Goal: Information Seeking & Learning: Learn about a topic

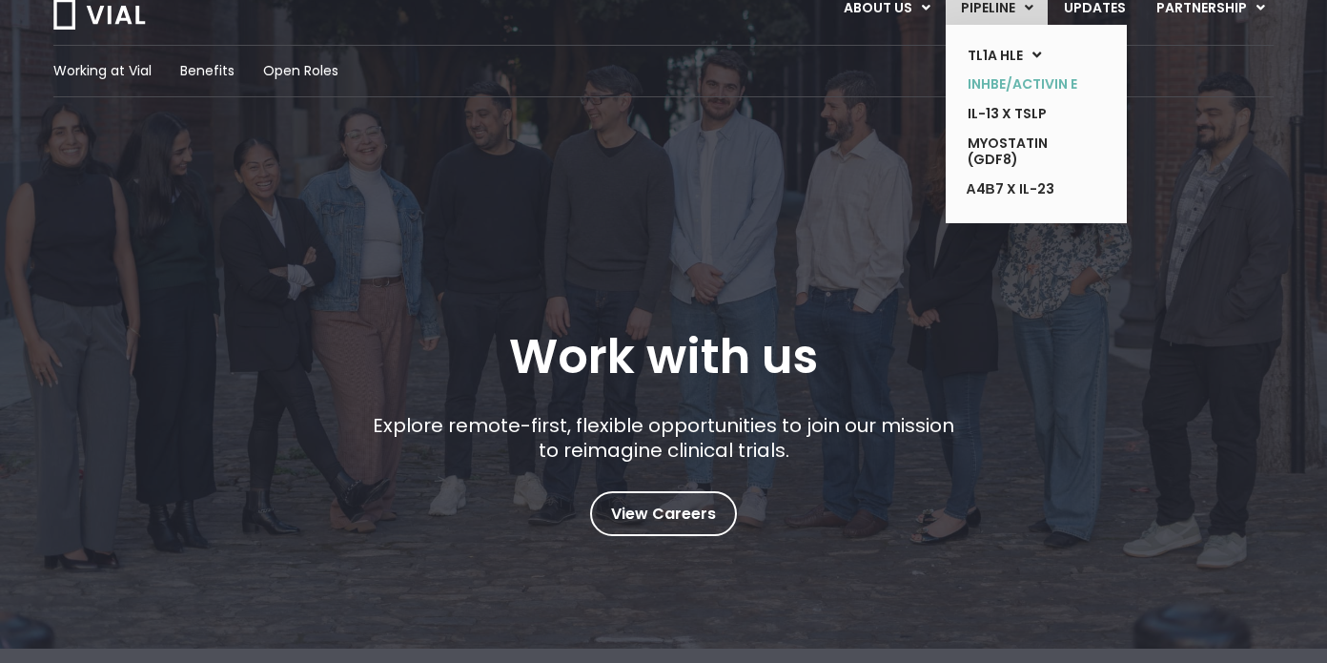
click at [998, 82] on link "INHBE/ACTIVIN E" at bounding box center [1022, 85] width 139 height 30
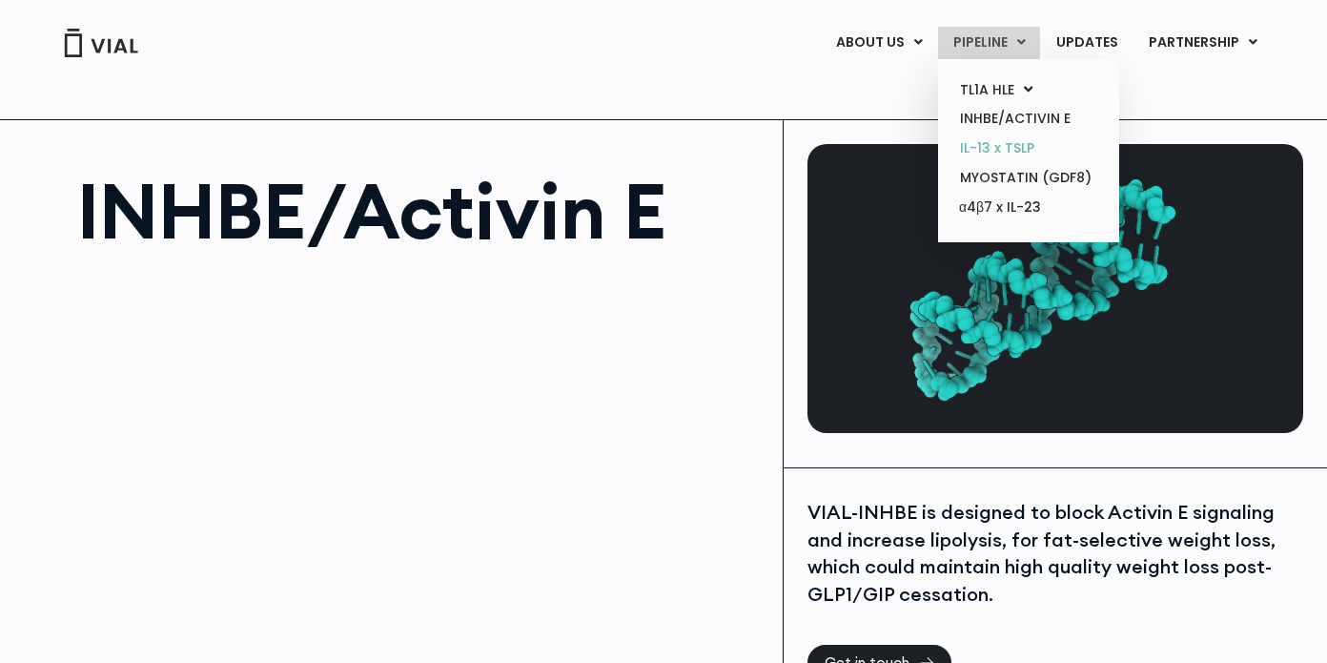
click at [1024, 154] on link "IL-13 x TSLP" at bounding box center [1028, 148] width 167 height 30
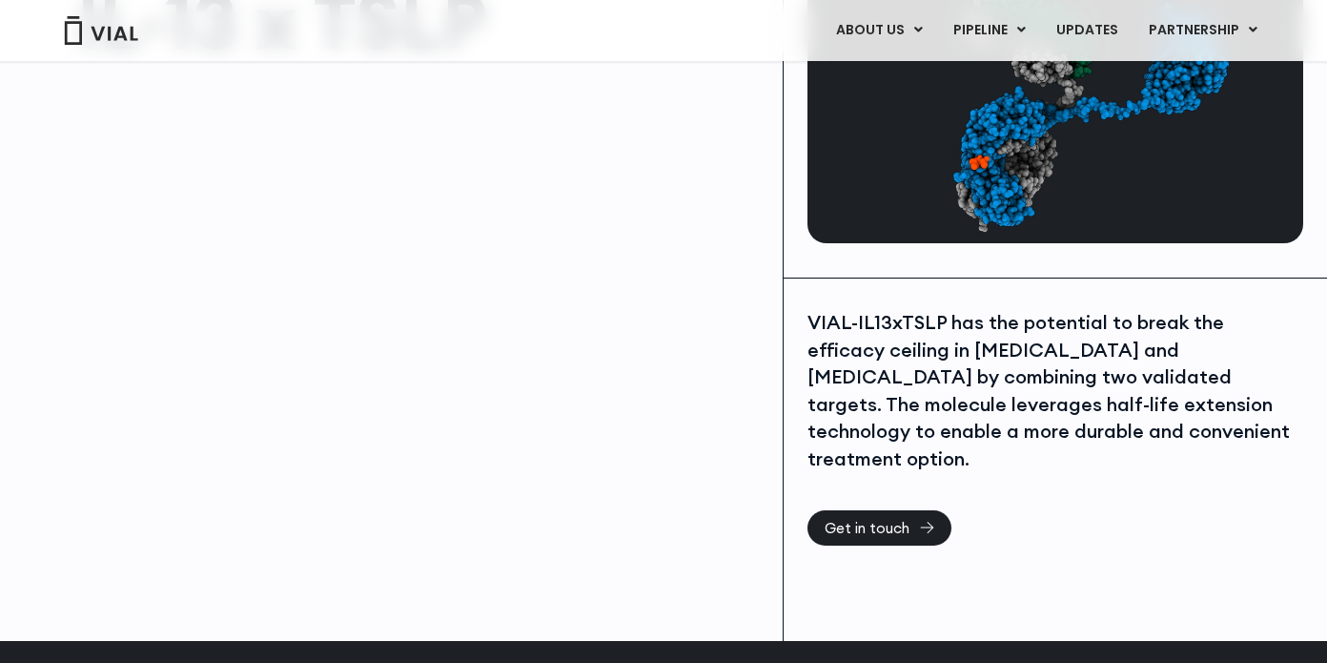
scroll to position [189, 0]
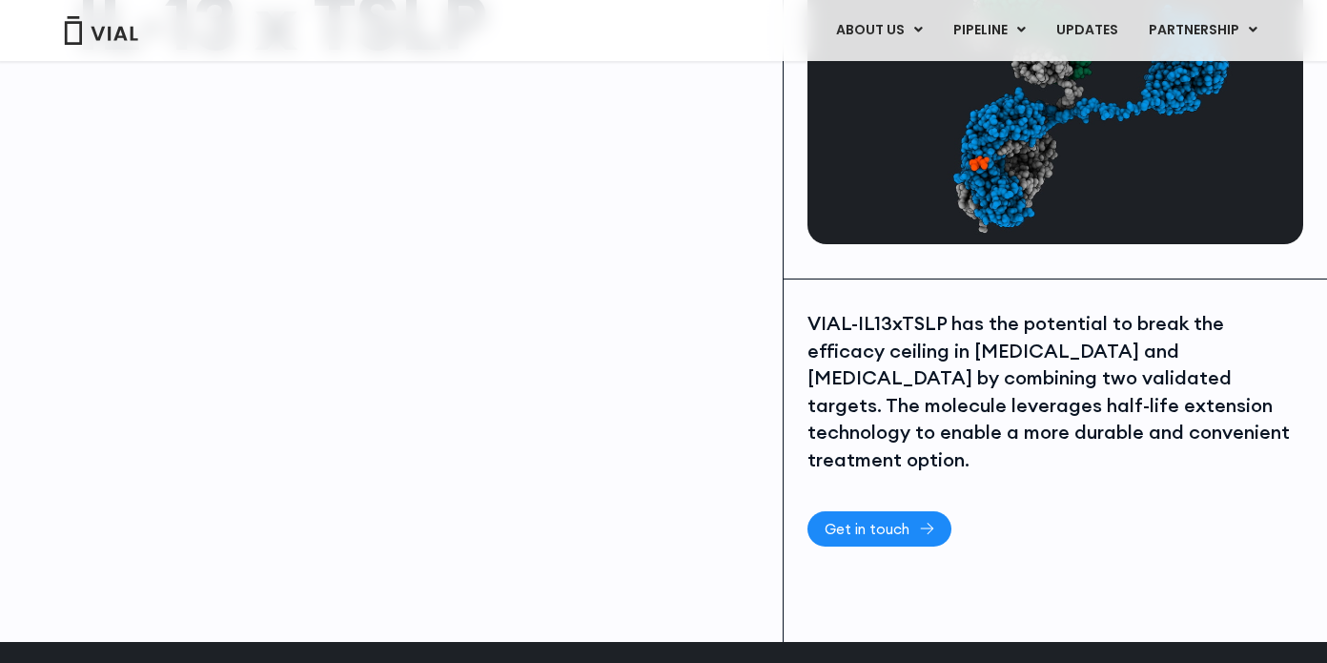
click at [865, 522] on span "Get in touch" at bounding box center [867, 529] width 85 height 14
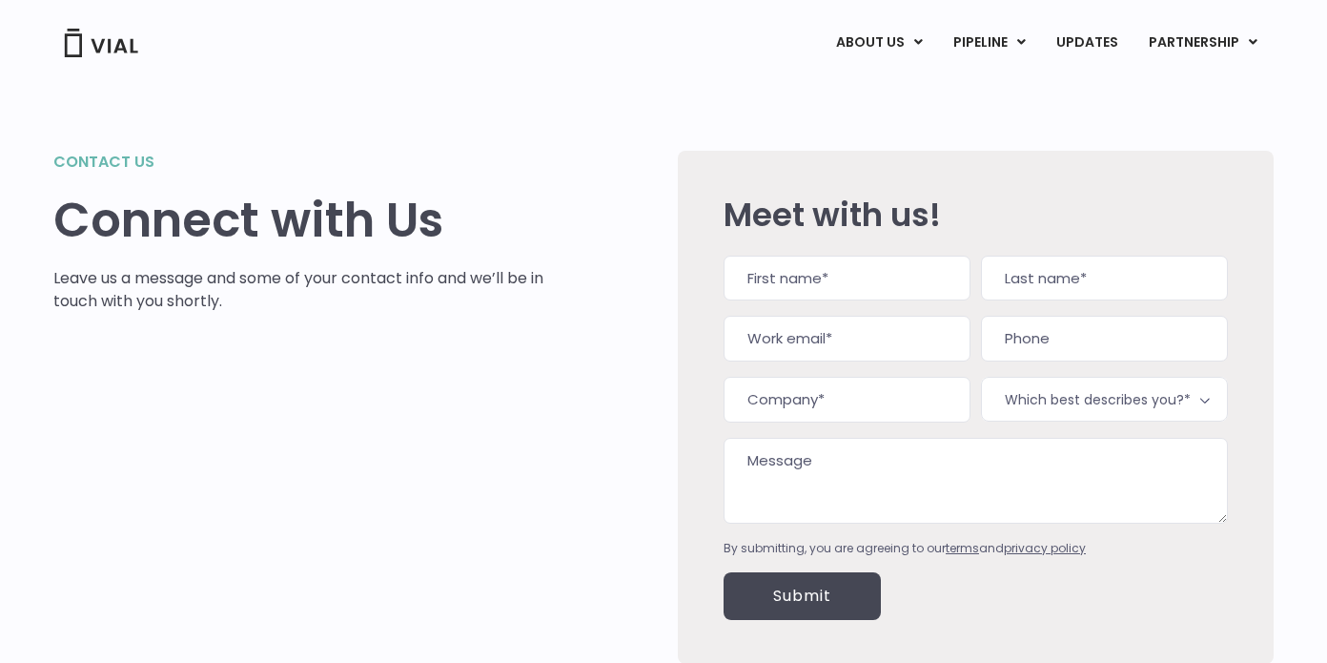
click at [117, 35] on img at bounding box center [101, 43] width 76 height 29
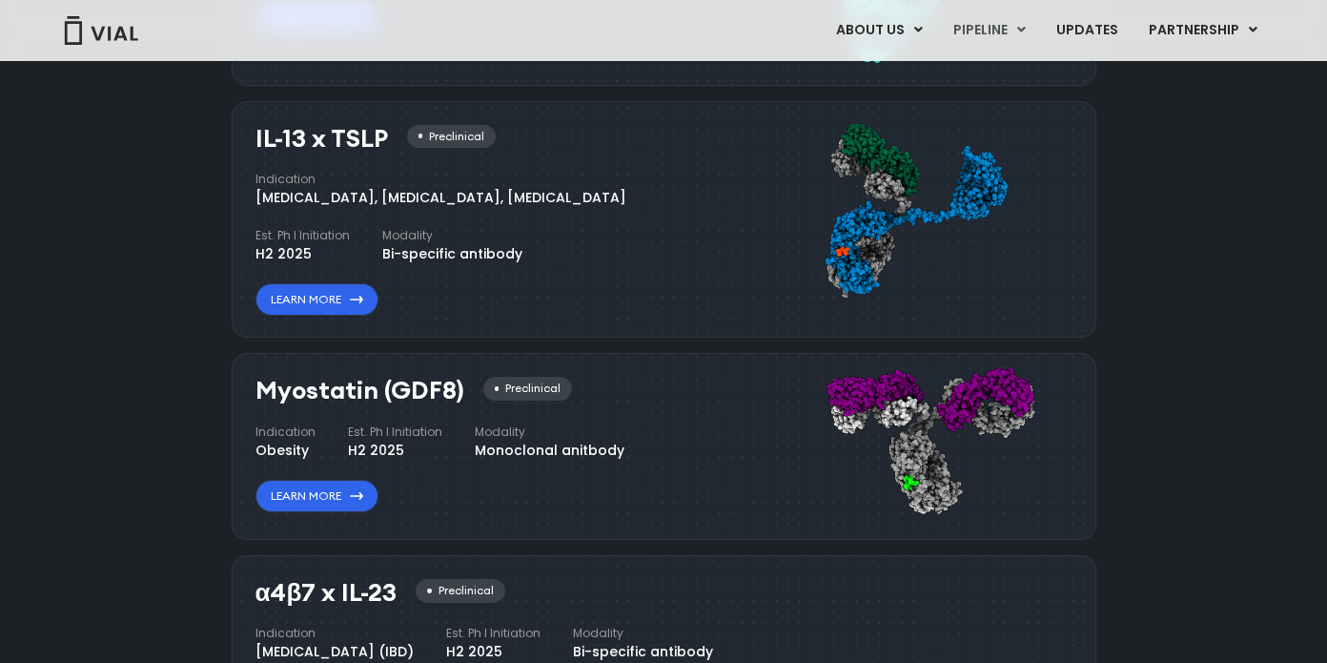
scroll to position [1877, 0]
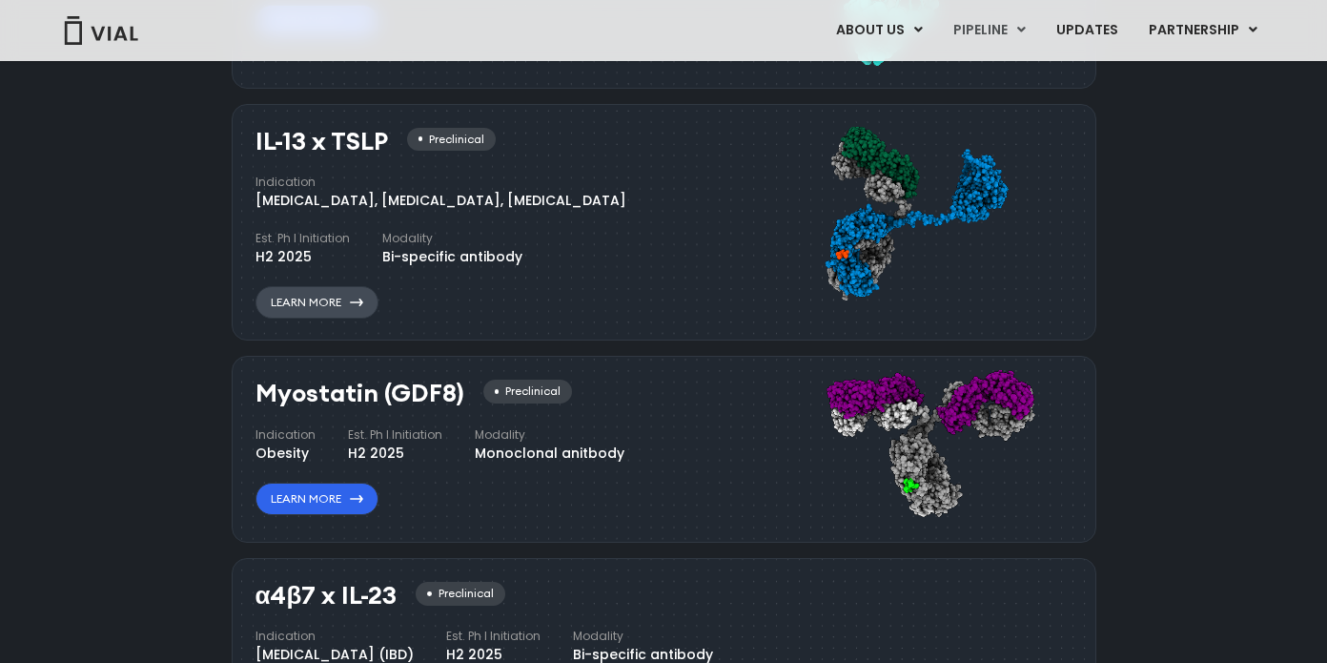
click at [335, 301] on link "Learn More" at bounding box center [317, 302] width 123 height 32
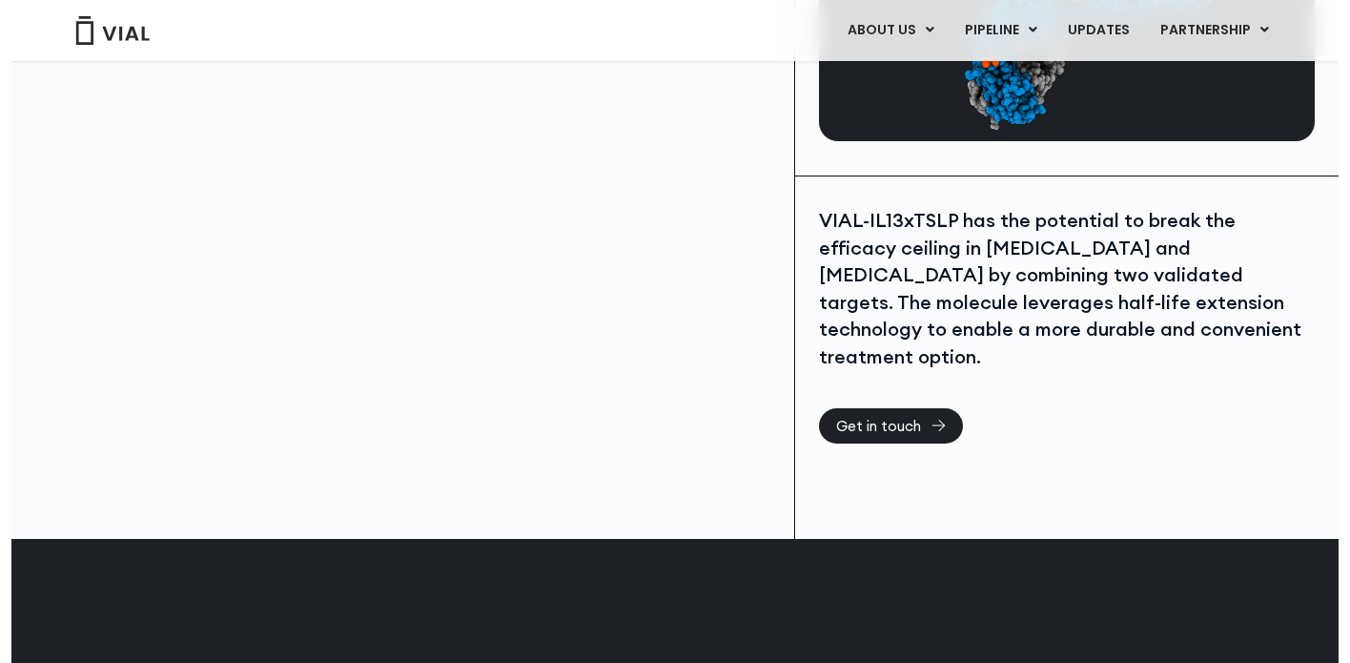
scroll to position [277, 0]
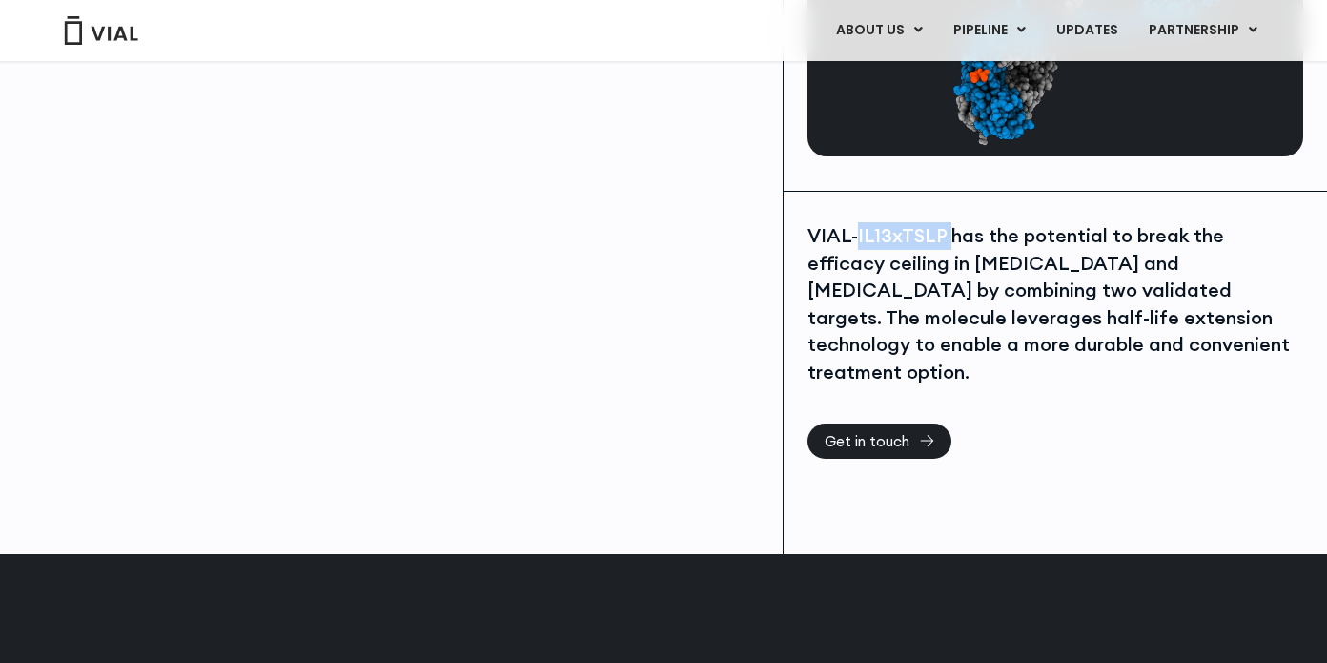
drag, startPoint x: 858, startPoint y: 234, endPoint x: 945, endPoint y: 238, distance: 86.9
click at [945, 238] on div "VIAL-IL13xTSLP has the potential to break the efficacy ceiling in asthma and at…" at bounding box center [1056, 304] width 496 height 164
copy div "IL13xTSLP"
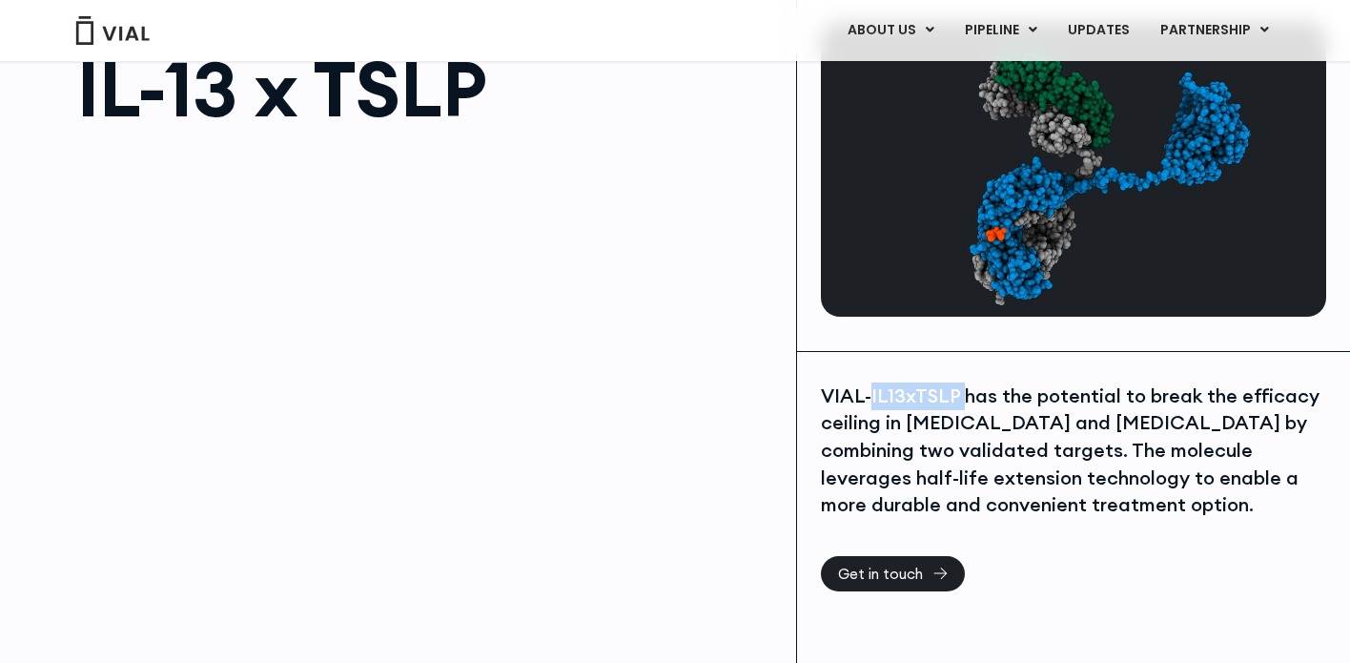
scroll to position [39, 0]
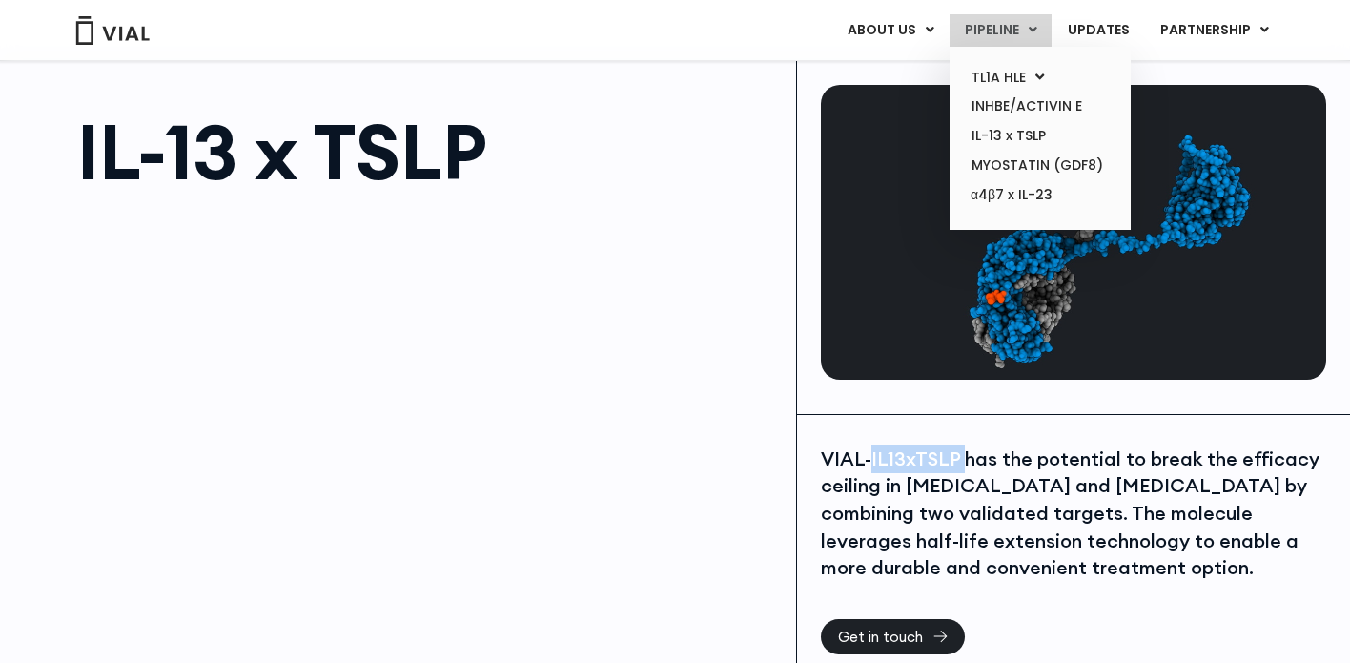
click at [1007, 34] on link "PIPELINE" at bounding box center [1001, 30] width 102 height 32
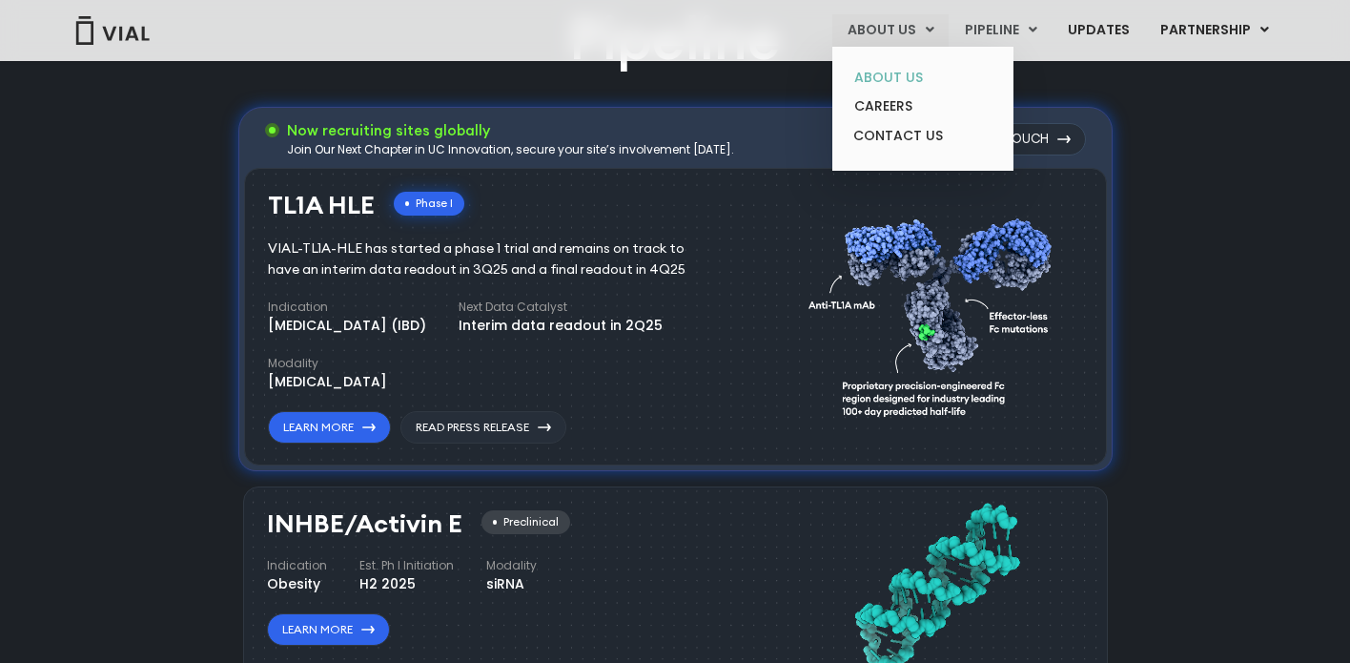
click at [896, 73] on link "ABOUT US" at bounding box center [922, 78] width 167 height 30
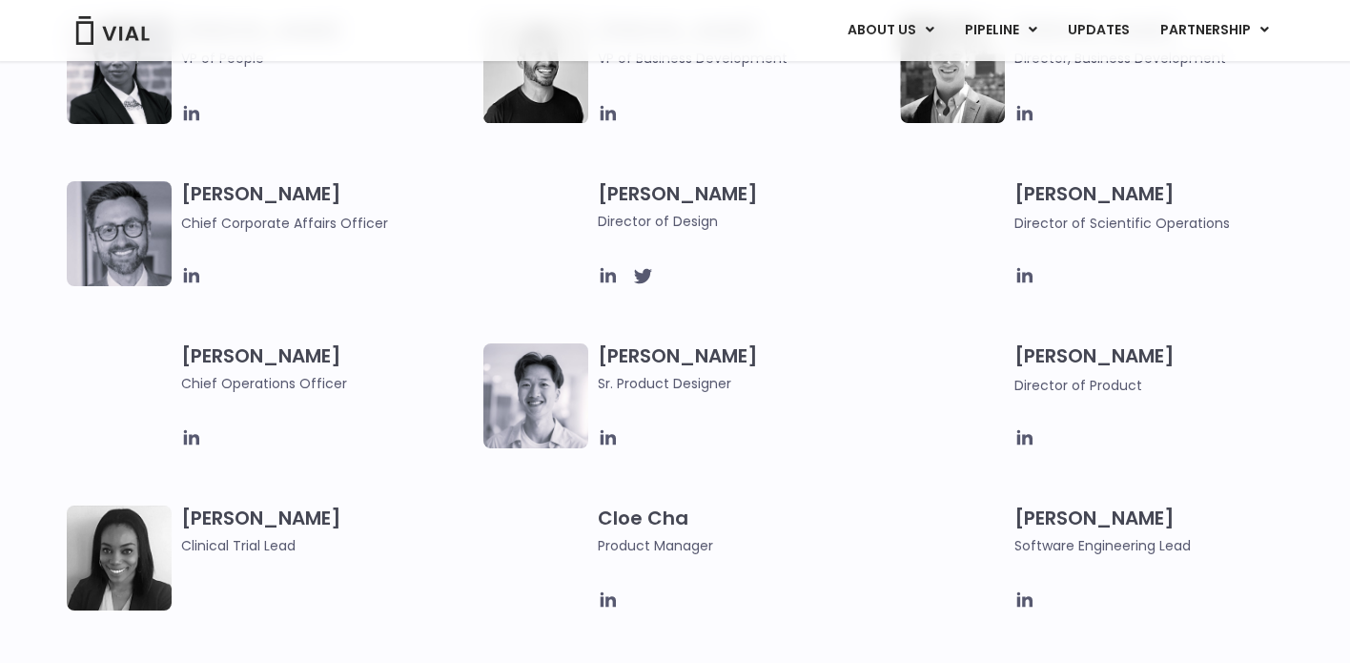
scroll to position [1259, 0]
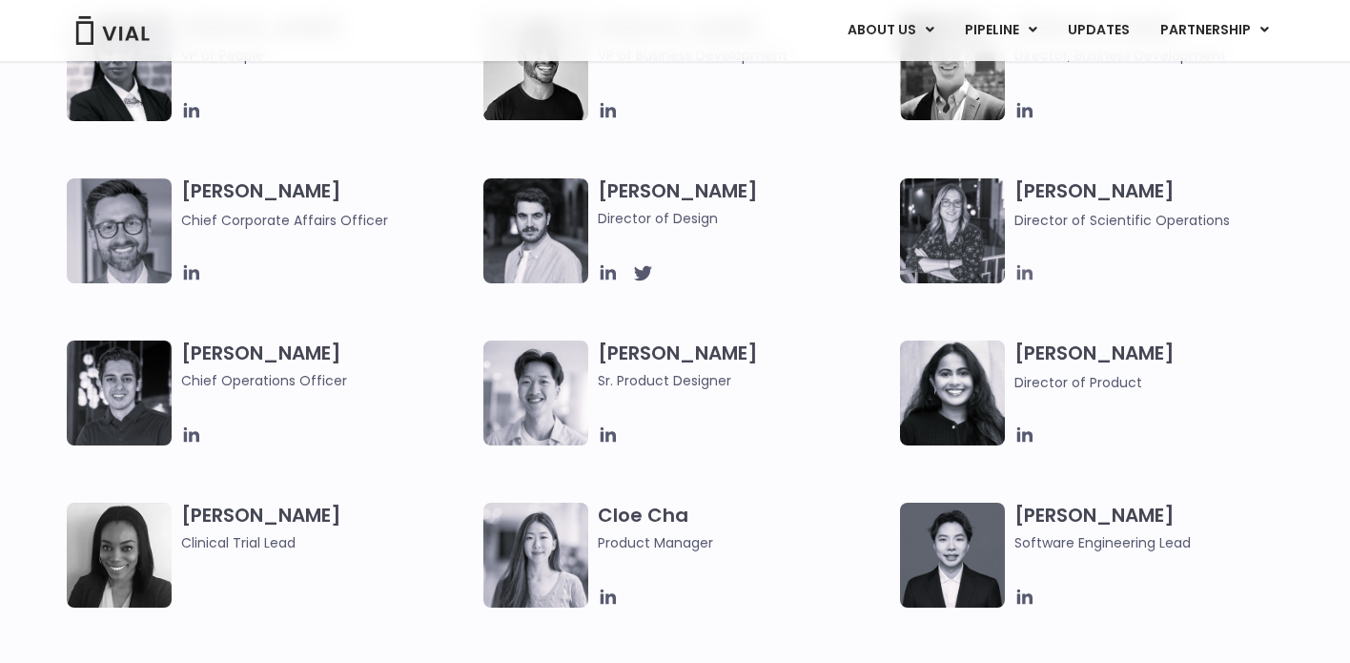
click at [1028, 267] on icon at bounding box center [1025, 272] width 21 height 21
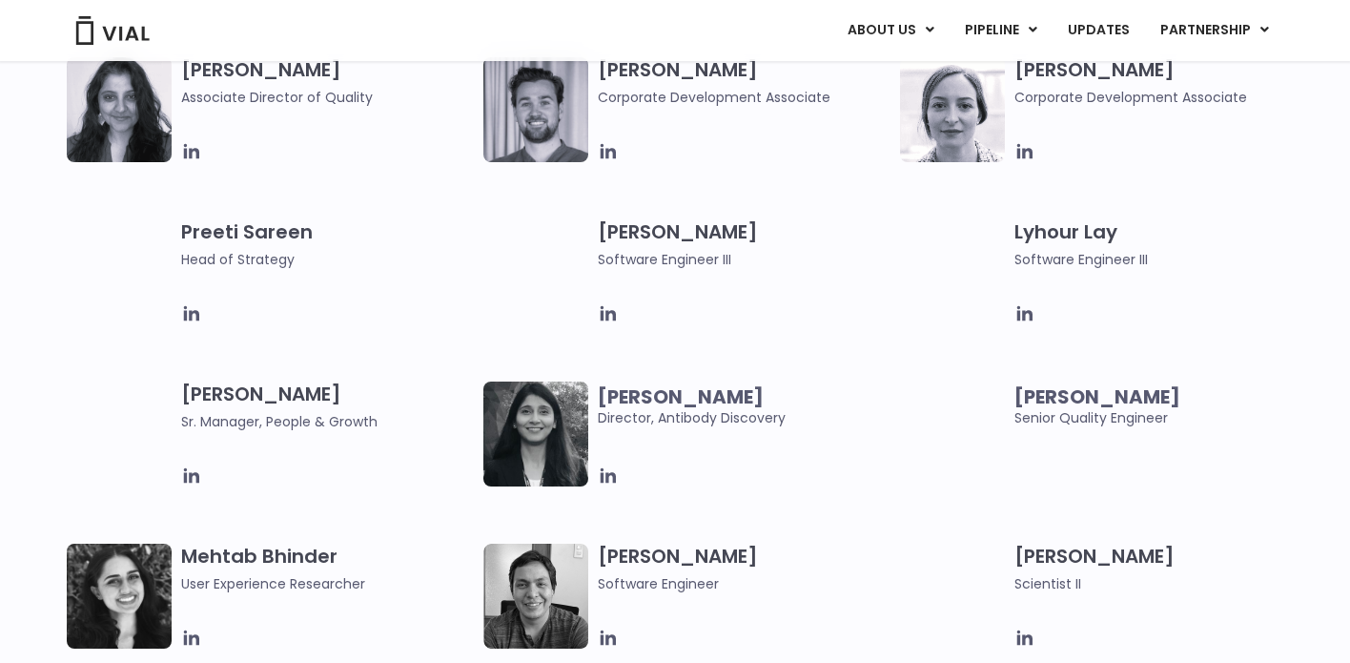
scroll to position [2679, 0]
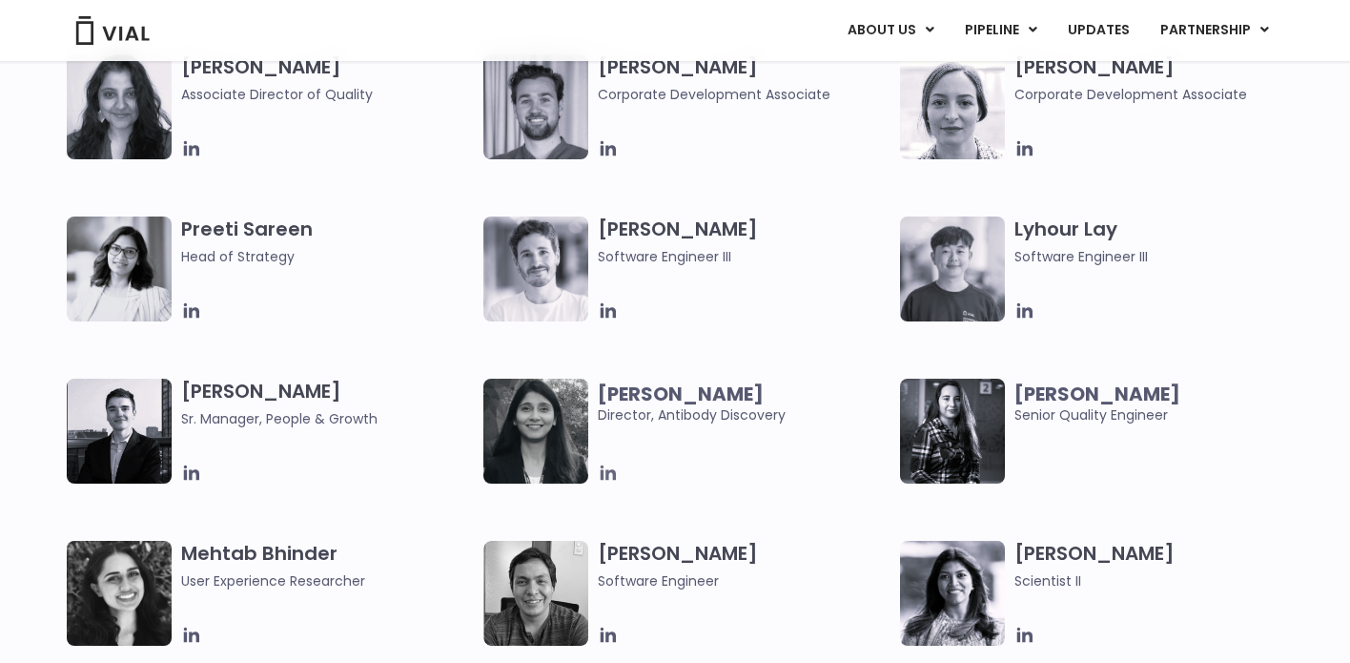
click at [605, 473] on icon at bounding box center [608, 472] width 15 height 15
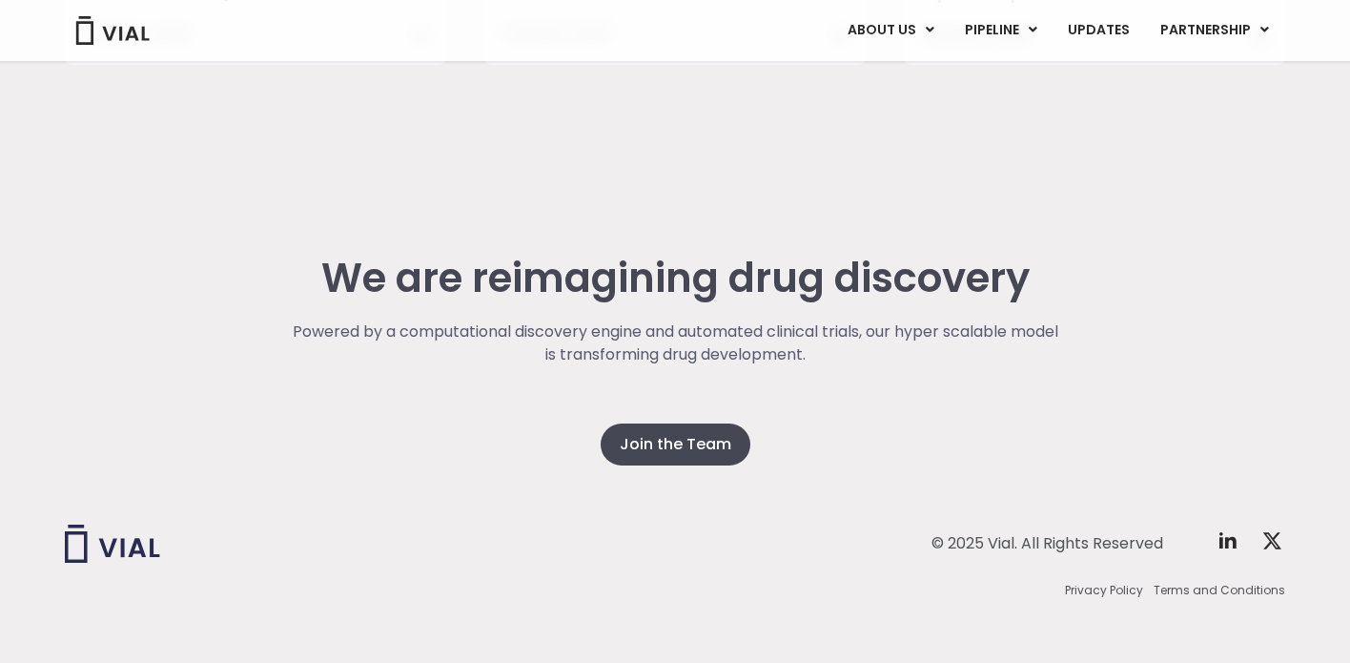
scroll to position [4926, 0]
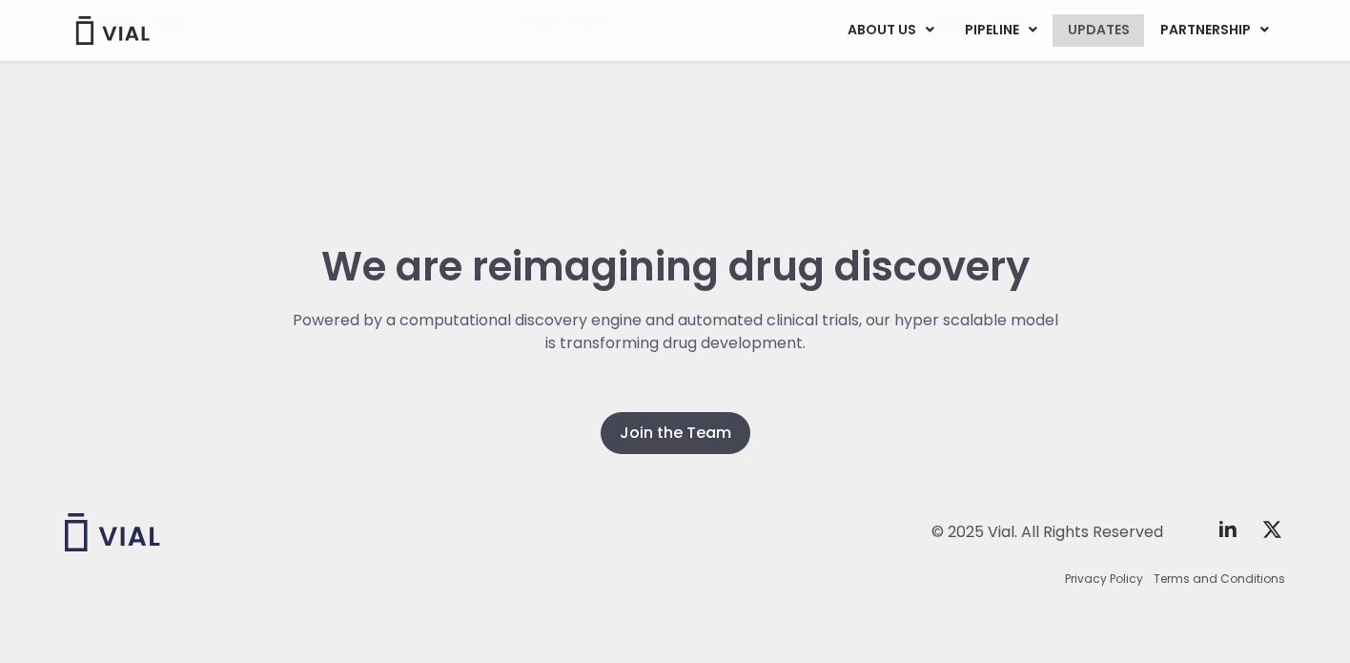
click at [1090, 36] on link "UPDATES" at bounding box center [1099, 30] width 92 height 32
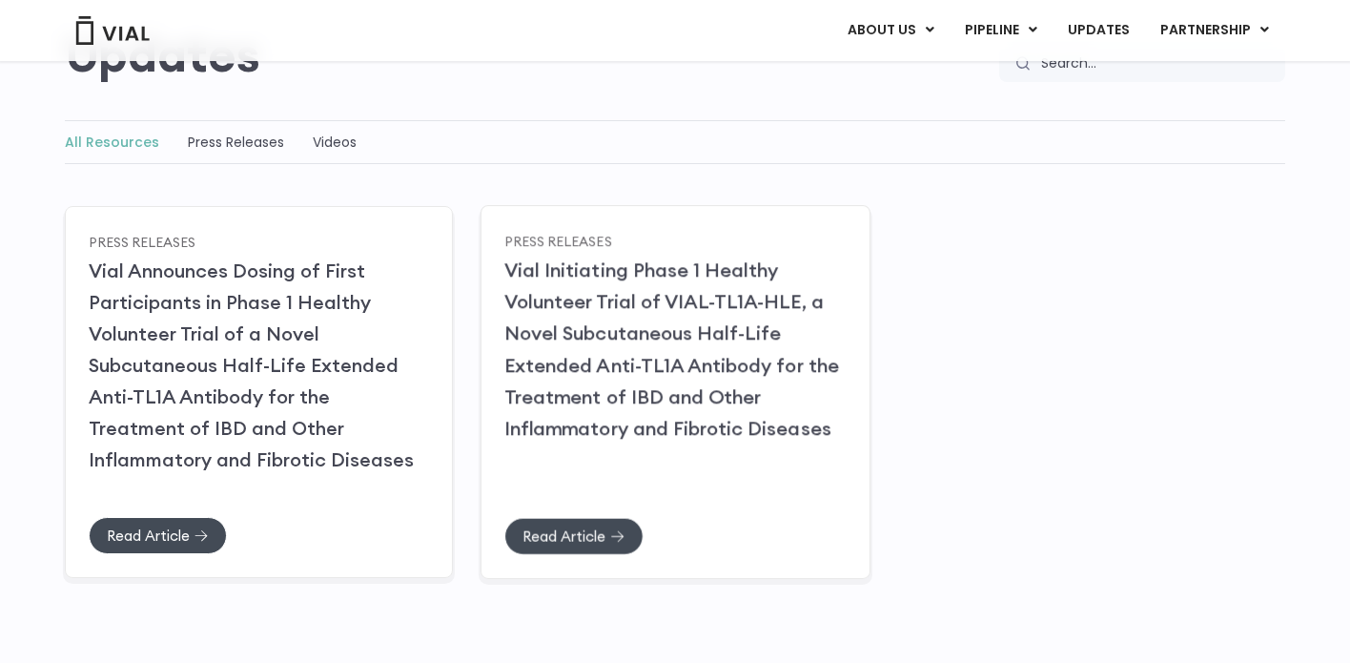
scroll to position [199, 0]
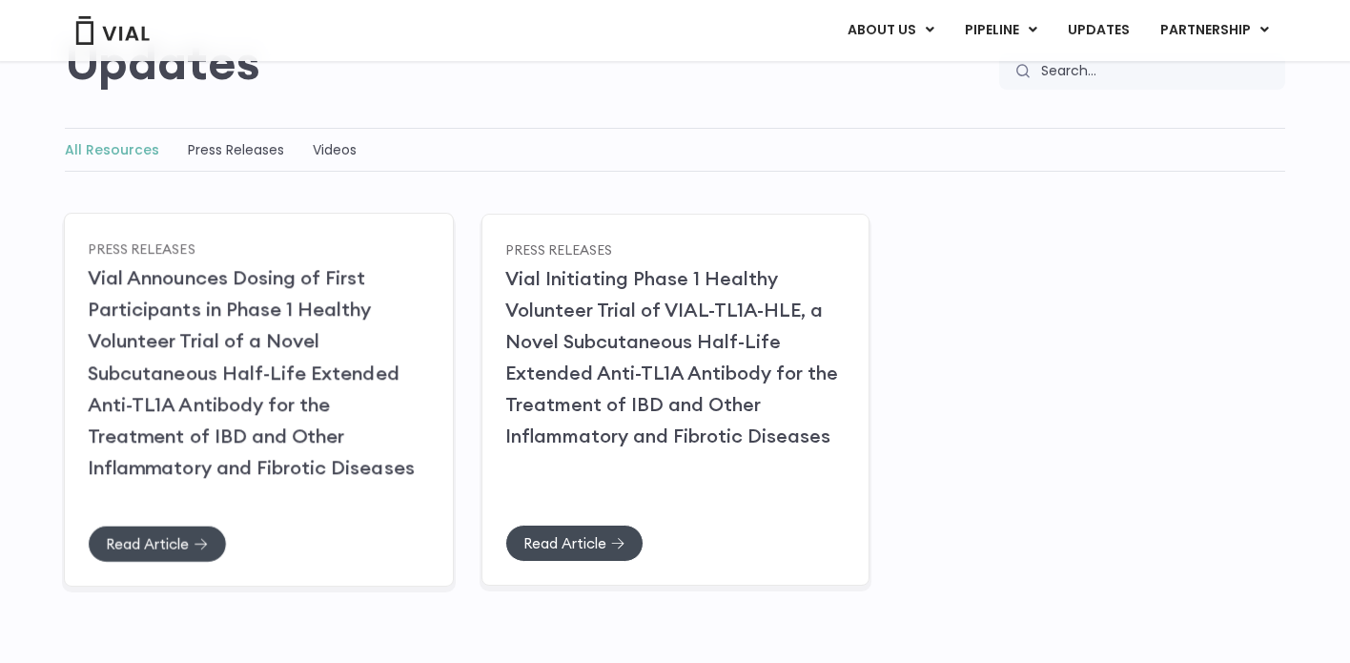
click at [286, 381] on link "Vial Announces Dosing of First Participants in Phase 1 Healthy Volunteer Trial …" at bounding box center [251, 372] width 327 height 214
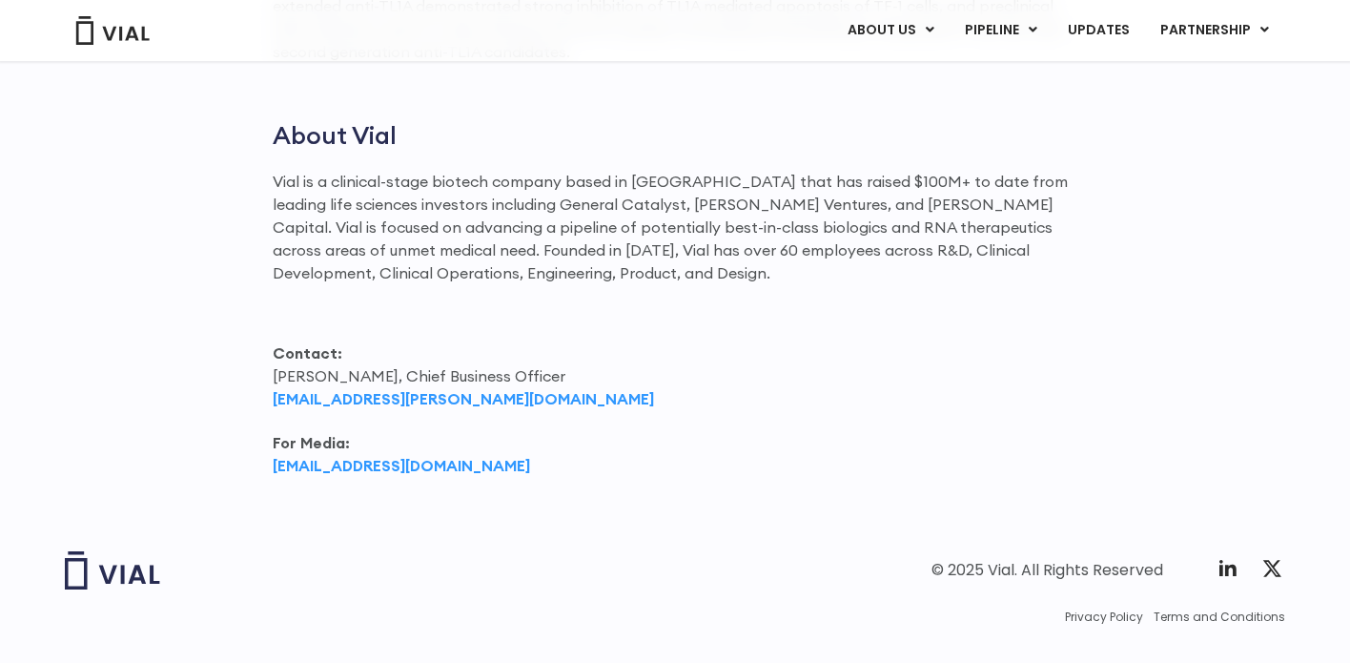
scroll to position [2545, 0]
